Goal: Find specific page/section: Find specific page/section

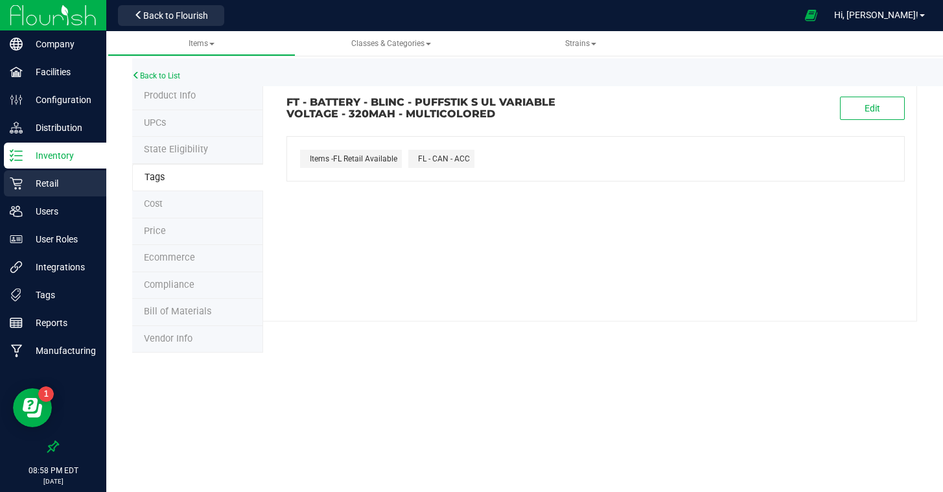
click at [43, 180] on p "Retail" at bounding box center [62, 184] width 78 height 16
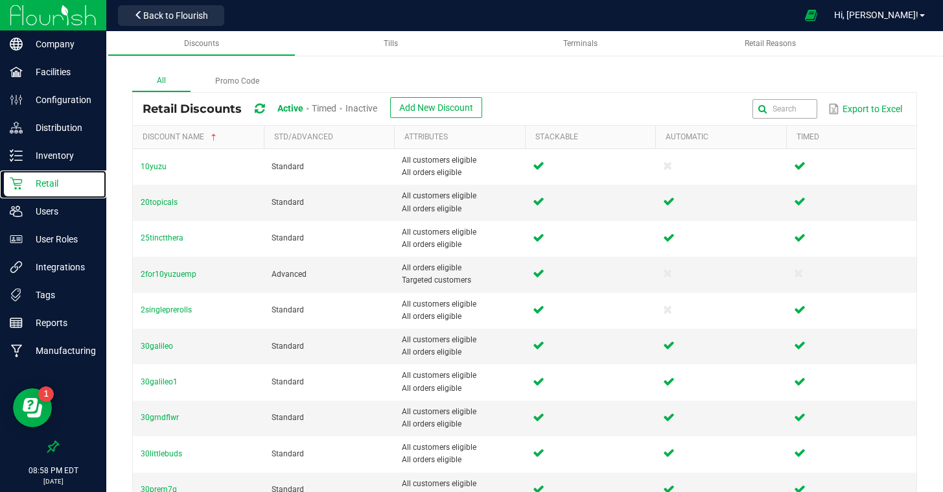
scroll to position [1, 0]
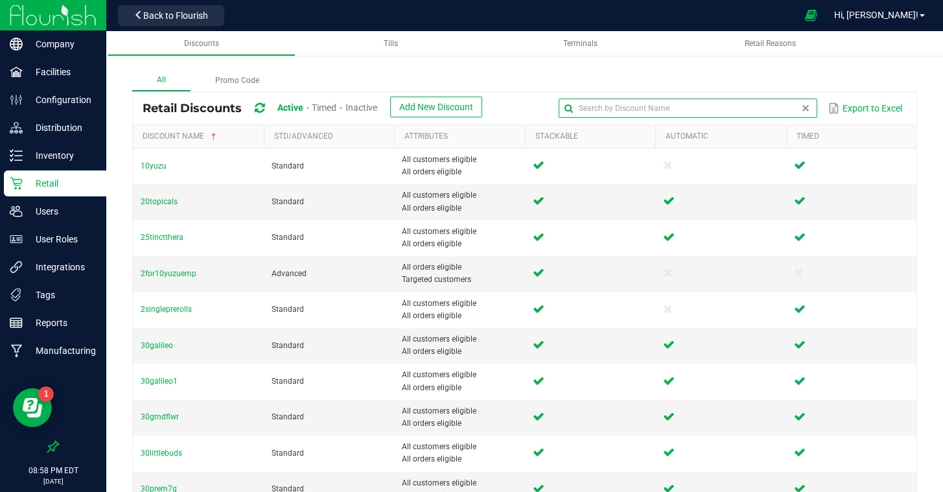
click at [793, 106] on input "text" at bounding box center [688, 108] width 259 height 19
type input "chew"
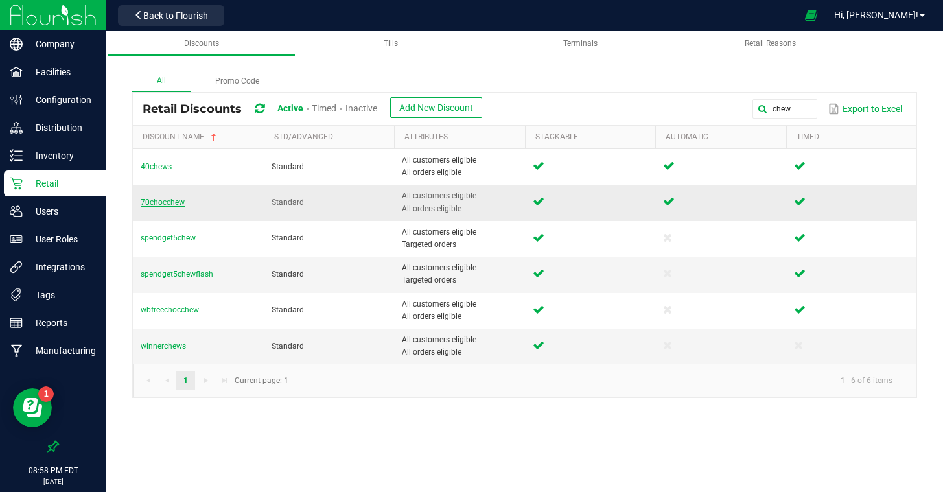
click at [171, 201] on span "70chocchew" at bounding box center [163, 202] width 44 height 9
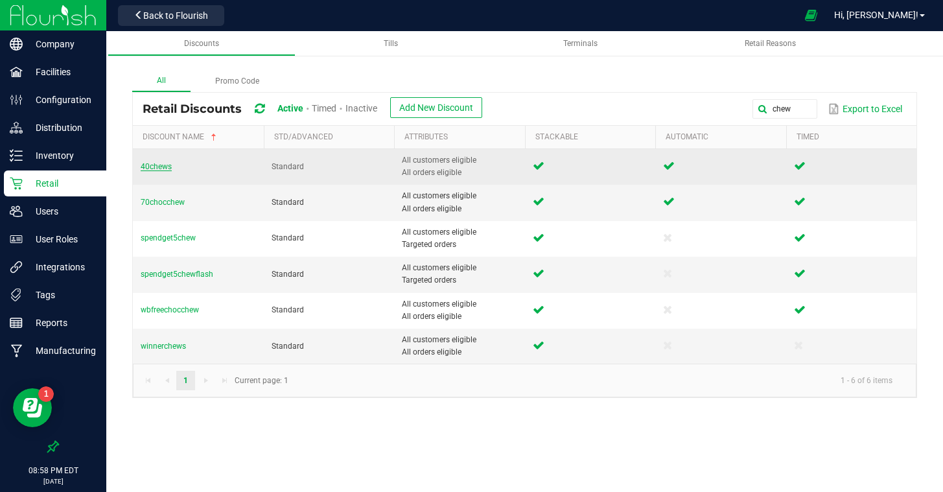
click at [164, 163] on span "40chews" at bounding box center [156, 166] width 31 height 9
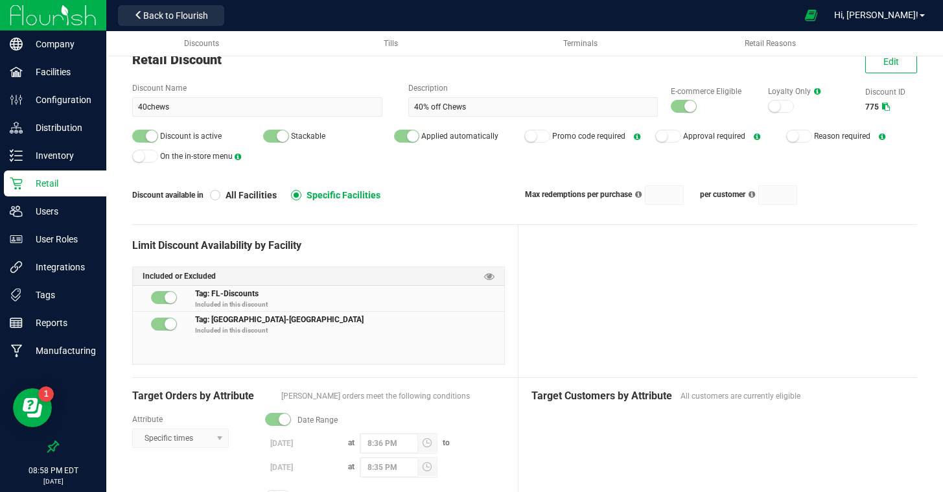
scroll to position [38, 0]
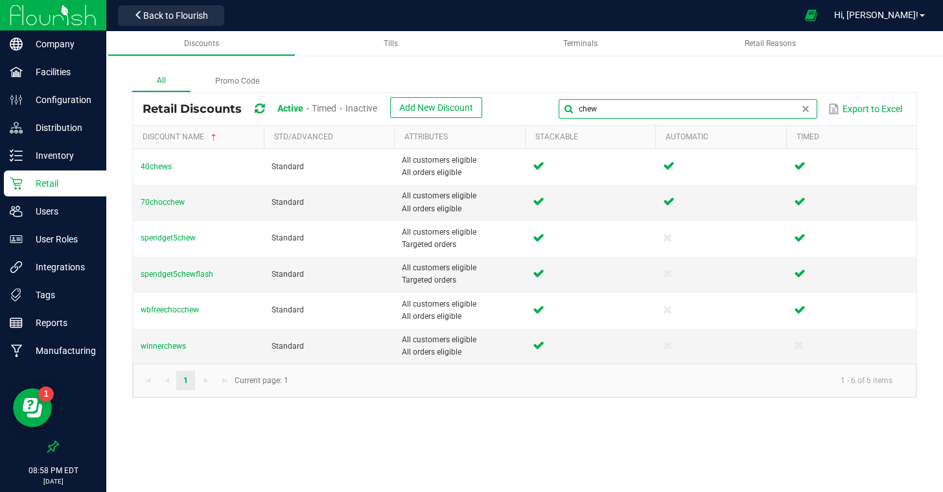
drag, startPoint x: 798, startPoint y: 108, endPoint x: 562, endPoint y: 98, distance: 236.2
click at [562, 98] on div "chew Export to Excel" at bounding box center [699, 109] width 415 height 22
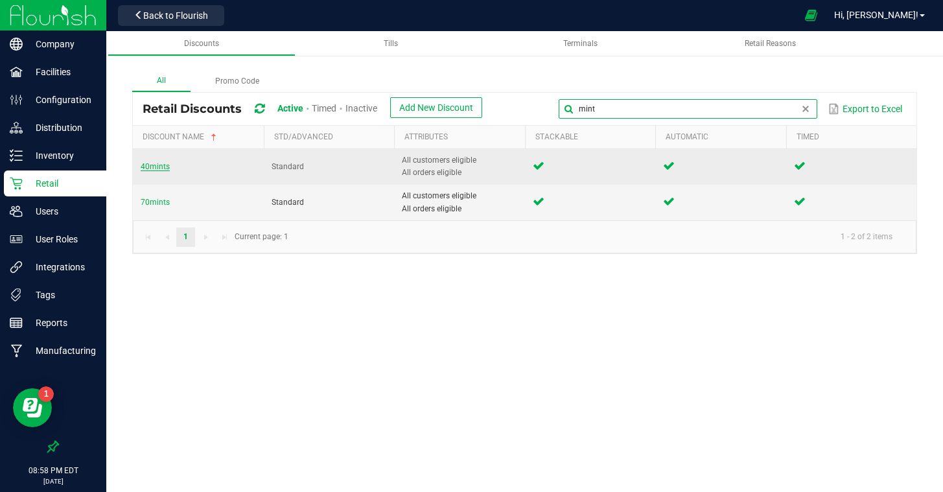
type input "mint"
click at [143, 168] on span "40mints" at bounding box center [155, 166] width 29 height 9
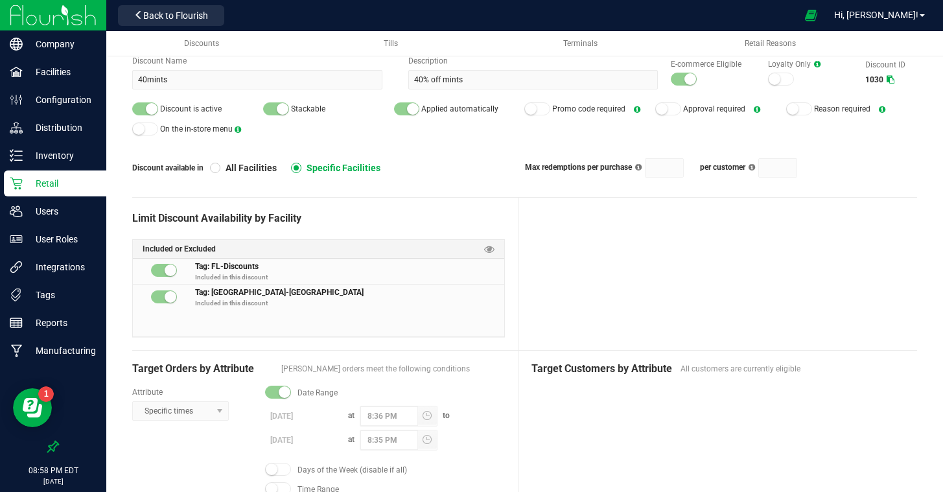
scroll to position [75, 0]
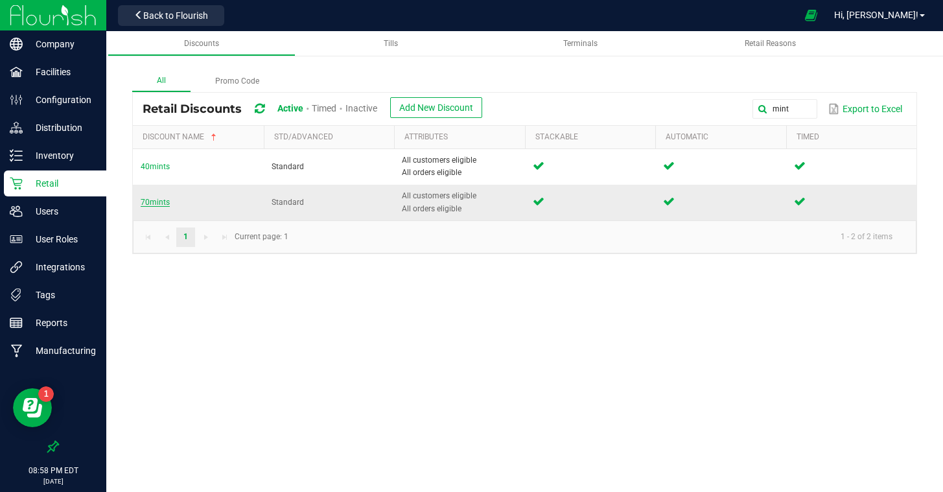
click at [166, 200] on span "70mints" at bounding box center [155, 202] width 29 height 9
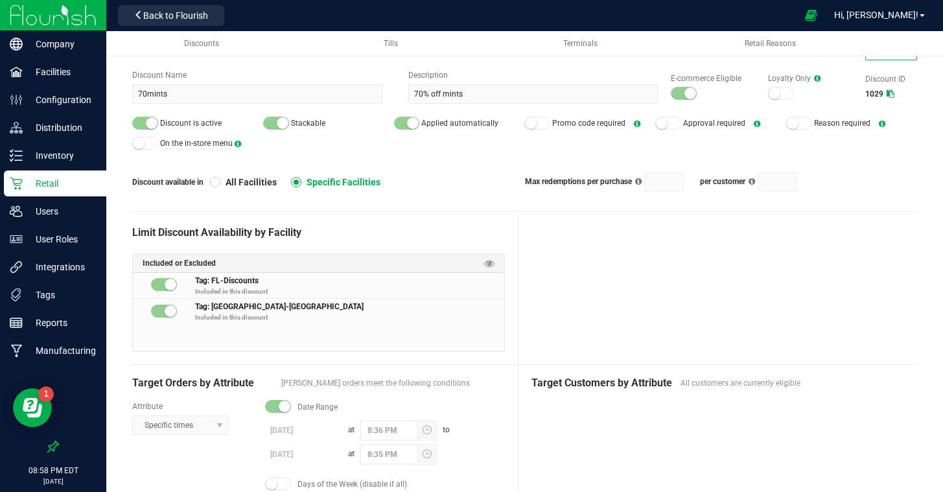
scroll to position [49, 0]
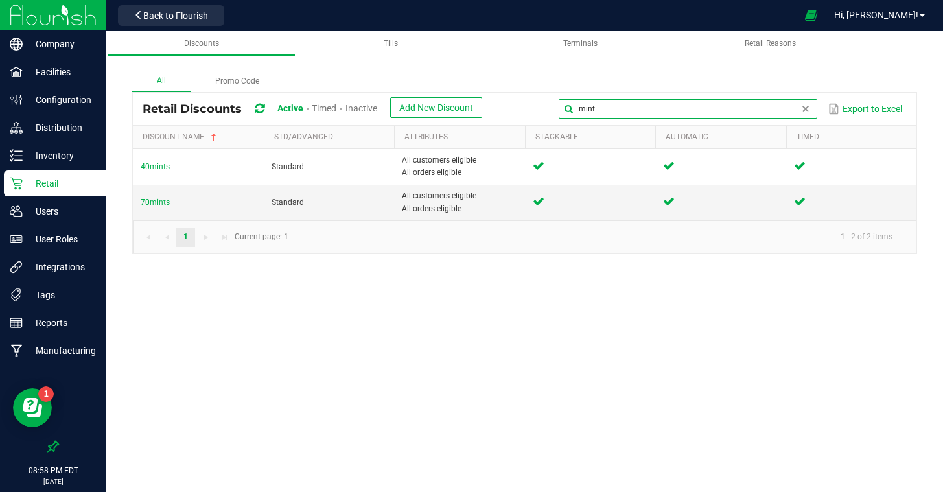
drag, startPoint x: 801, startPoint y: 110, endPoint x: 575, endPoint y: 102, distance: 225.7
click at [575, 102] on input "mint" at bounding box center [688, 108] width 259 height 19
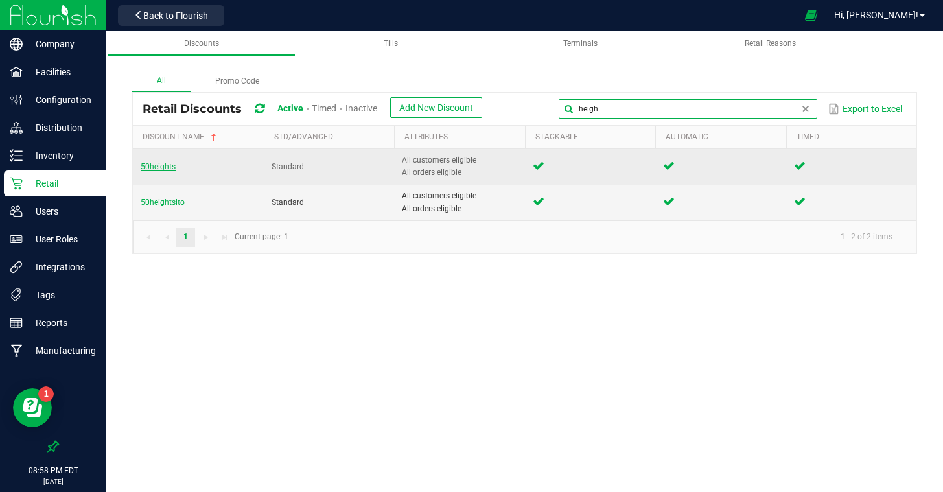
type input "heigh"
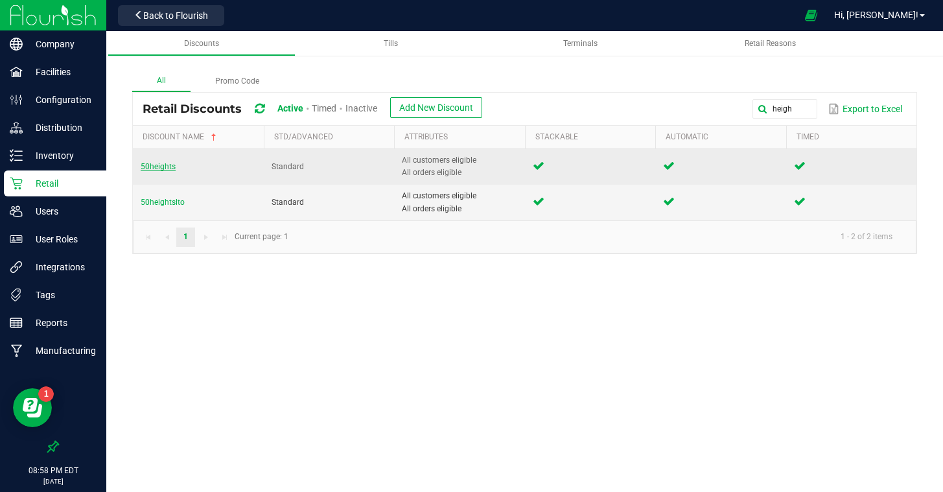
click at [166, 169] on span "50heights" at bounding box center [158, 166] width 35 height 9
